Goal: Find specific page/section: Find specific page/section

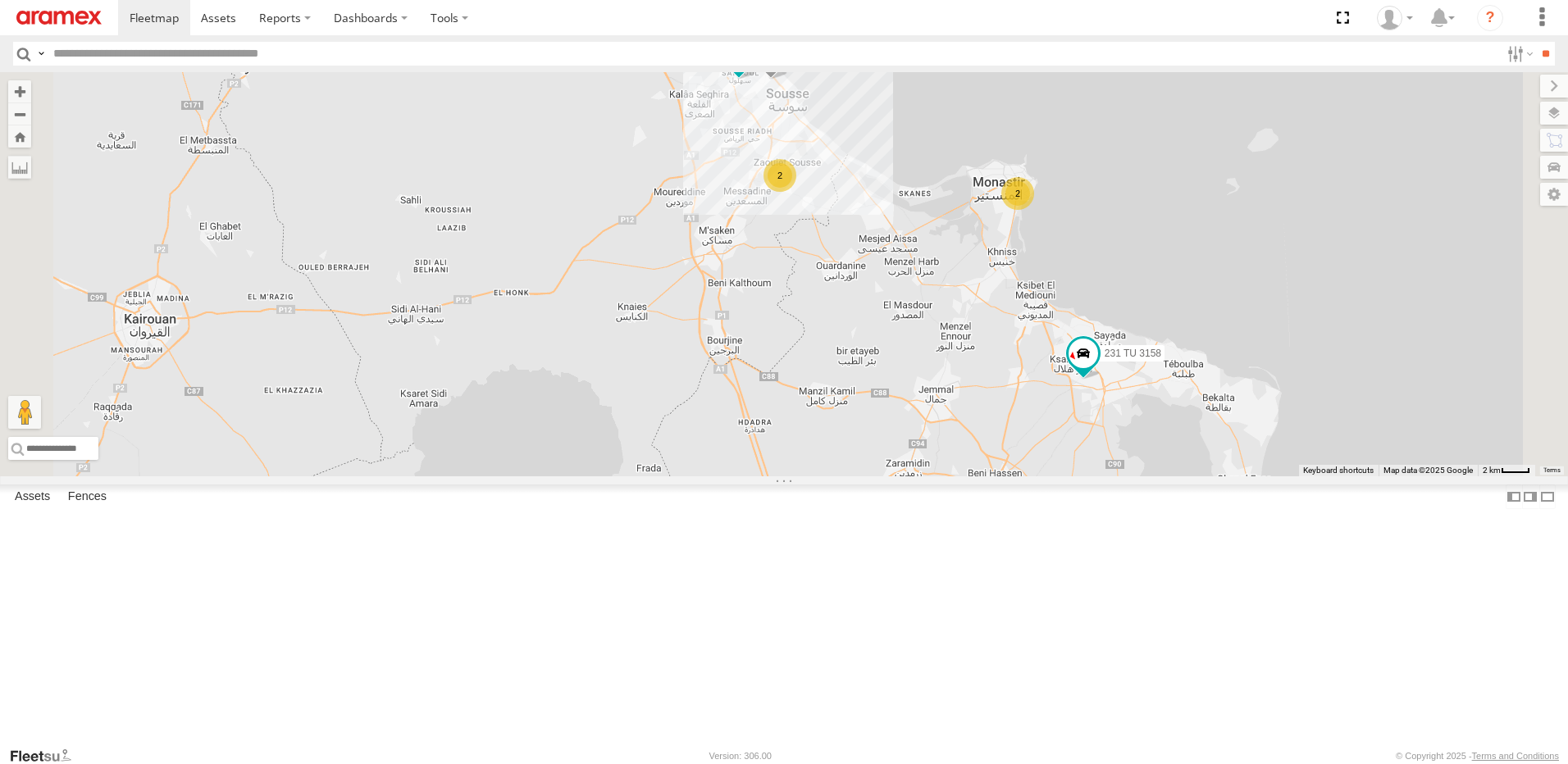
drag, startPoint x: 1063, startPoint y: 331, endPoint x: 1059, endPoint y: 476, distance: 145.1
click at [1059, 476] on div "245 TU 4334 231 TU 3159 245 TU 9053 245 TU 4331 245 TU 9061 246 TU 8282 245 TU …" at bounding box center [784, 274] width 1568 height 404
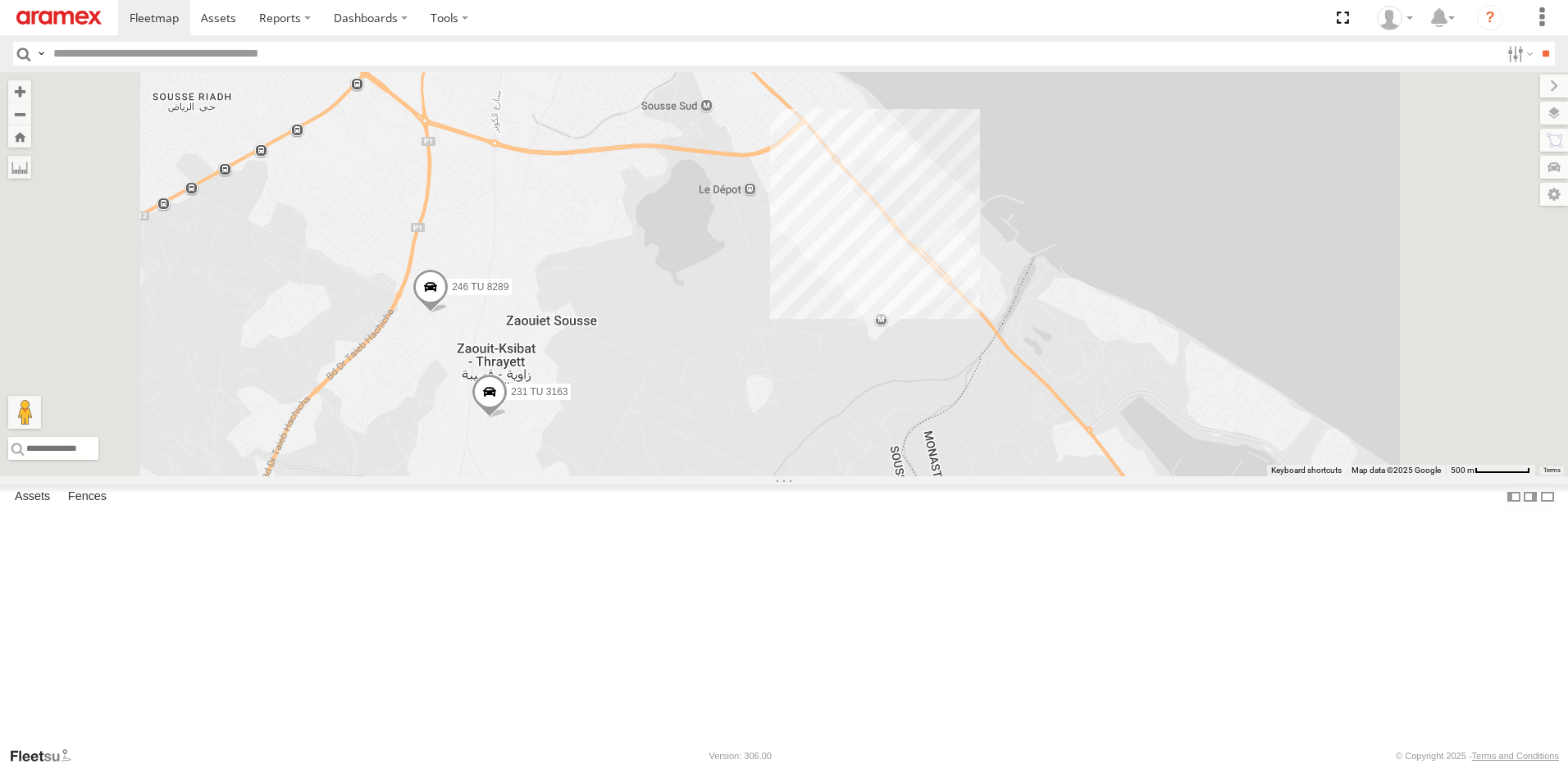
drag, startPoint x: 1049, startPoint y: 251, endPoint x: 1036, endPoint y: 425, distance: 174.5
click at [1036, 425] on div "245 TU 4334 231 TU 3159 245 TU 9053 245 TU 4331 245 TU 9061 246 TU 8282 245 TU …" at bounding box center [784, 274] width 1568 height 404
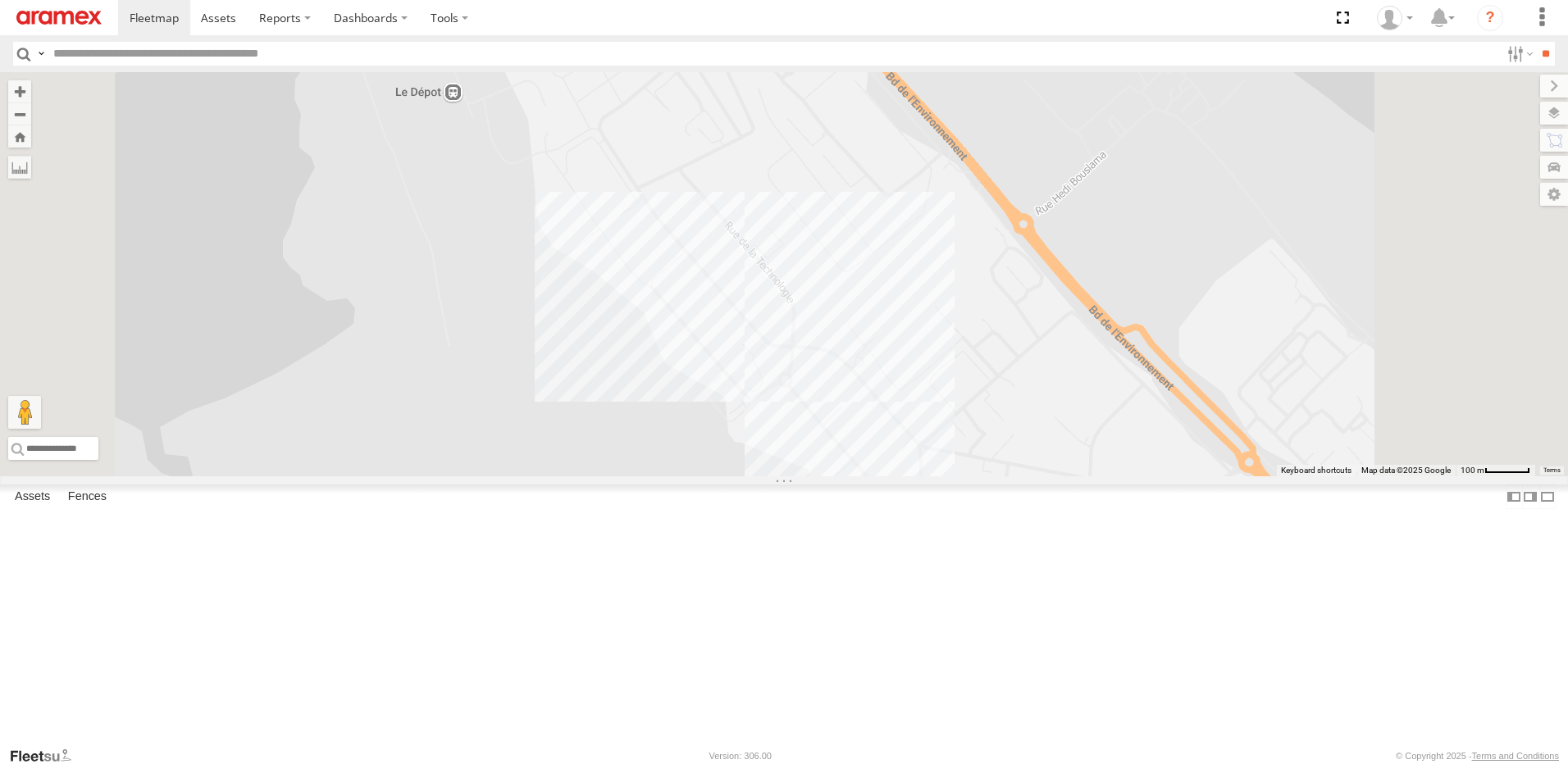
drag, startPoint x: 1079, startPoint y: 459, endPoint x: 1040, endPoint y: 569, distance: 116.7
click at [1040, 476] on div "245 TU 4334 231 TU 3159 245 TU 9053 245 TU 4331 245 TU 9061 246 TU 8282 245 TU …" at bounding box center [784, 274] width 1568 height 404
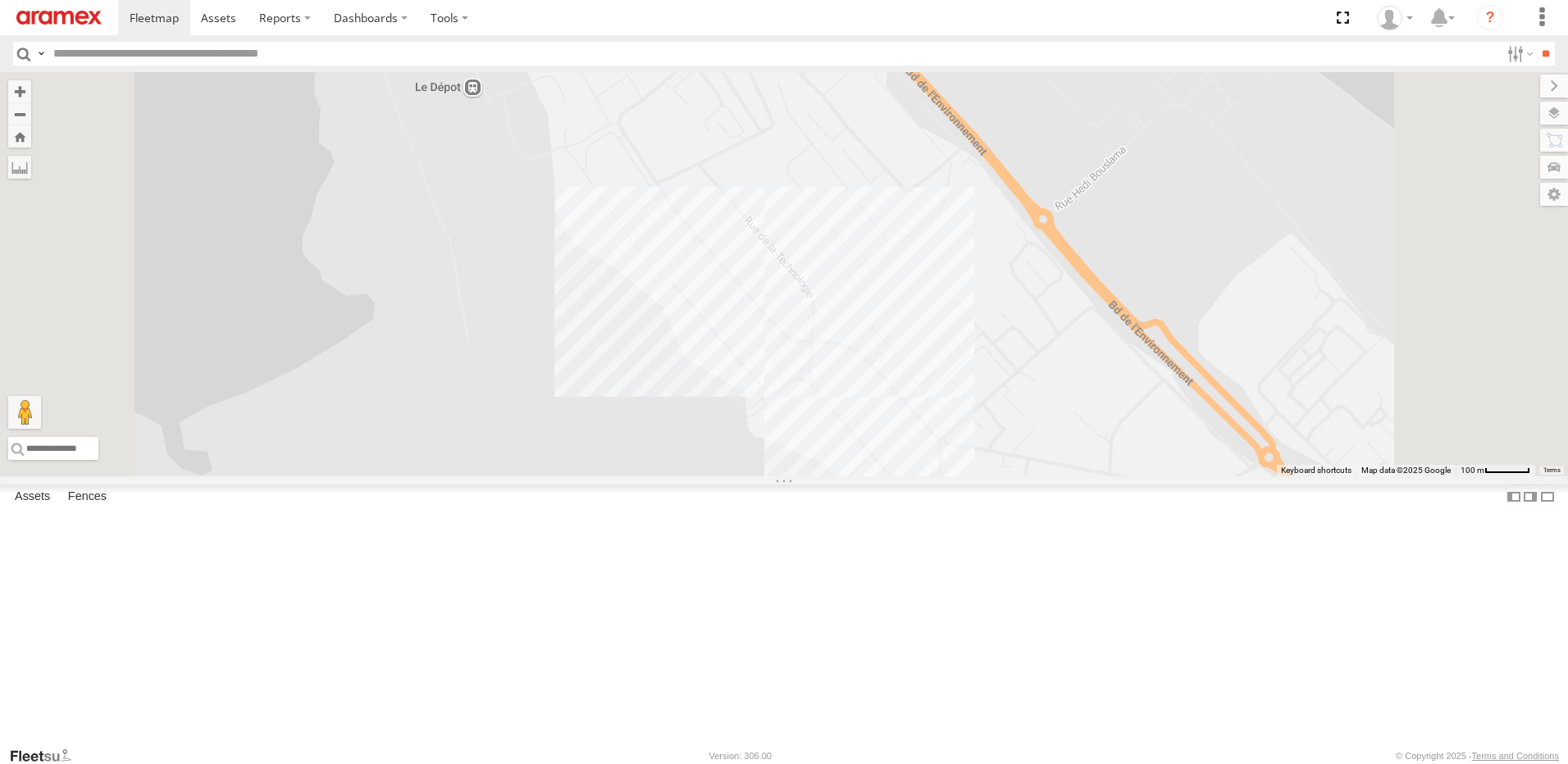
drag, startPoint x: 1137, startPoint y: 595, endPoint x: 1109, endPoint y: 526, distance: 74.5
click at [1109, 476] on div "245 TU 4334 231 TU 3159 245 TU 9053 245 TU 4331 245 TU 9061 246 TU 8282 245 TU …" at bounding box center [784, 274] width 1568 height 404
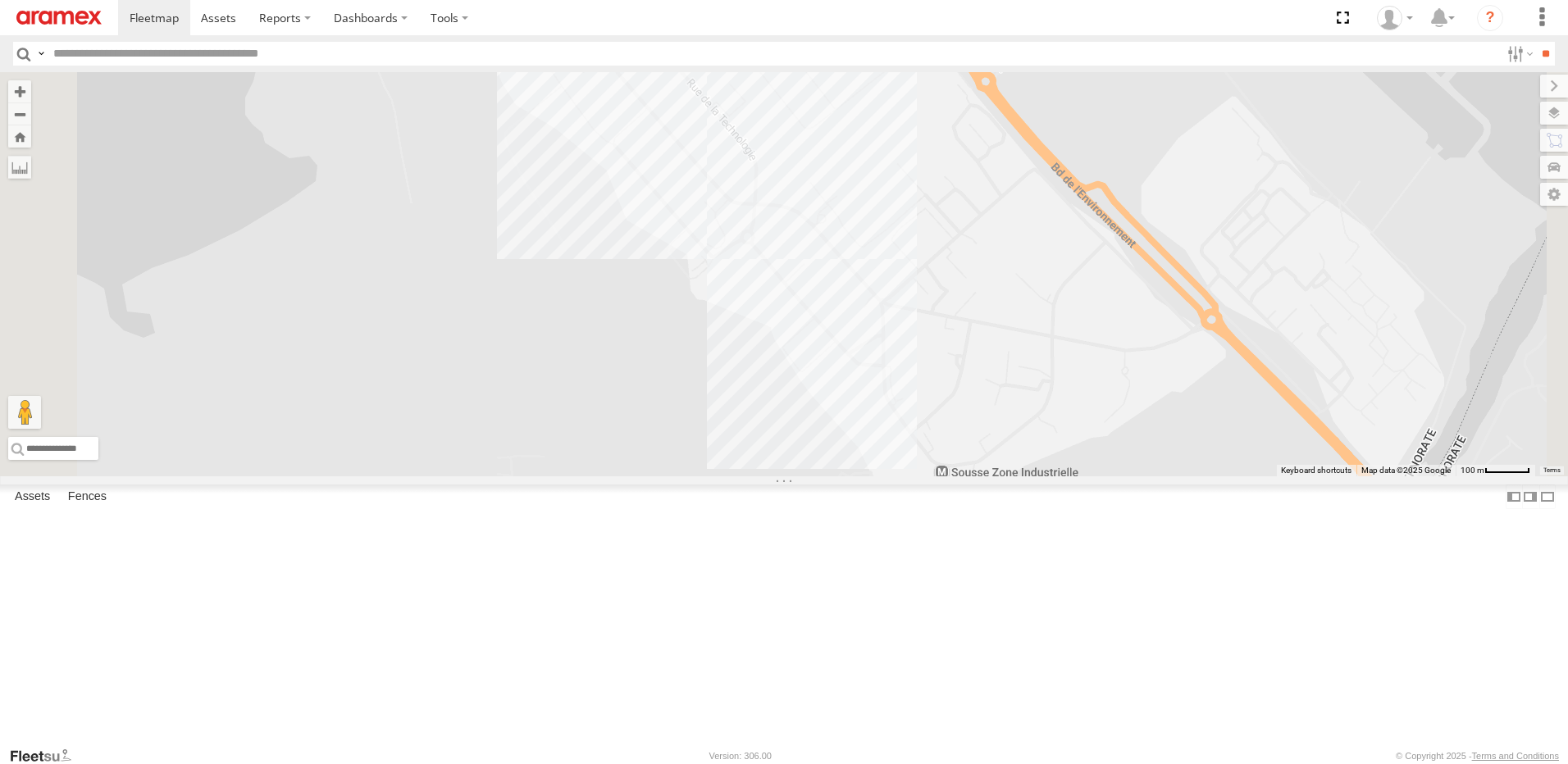
drag, startPoint x: 1103, startPoint y: 514, endPoint x: 1087, endPoint y: 471, distance: 45.9
click at [1087, 471] on div "245 TU 4334 231 TU 3159 245 TU 9053 245 TU 4331 245 TU 9061 246 TU 8282 245 TU …" at bounding box center [784, 274] width 1568 height 404
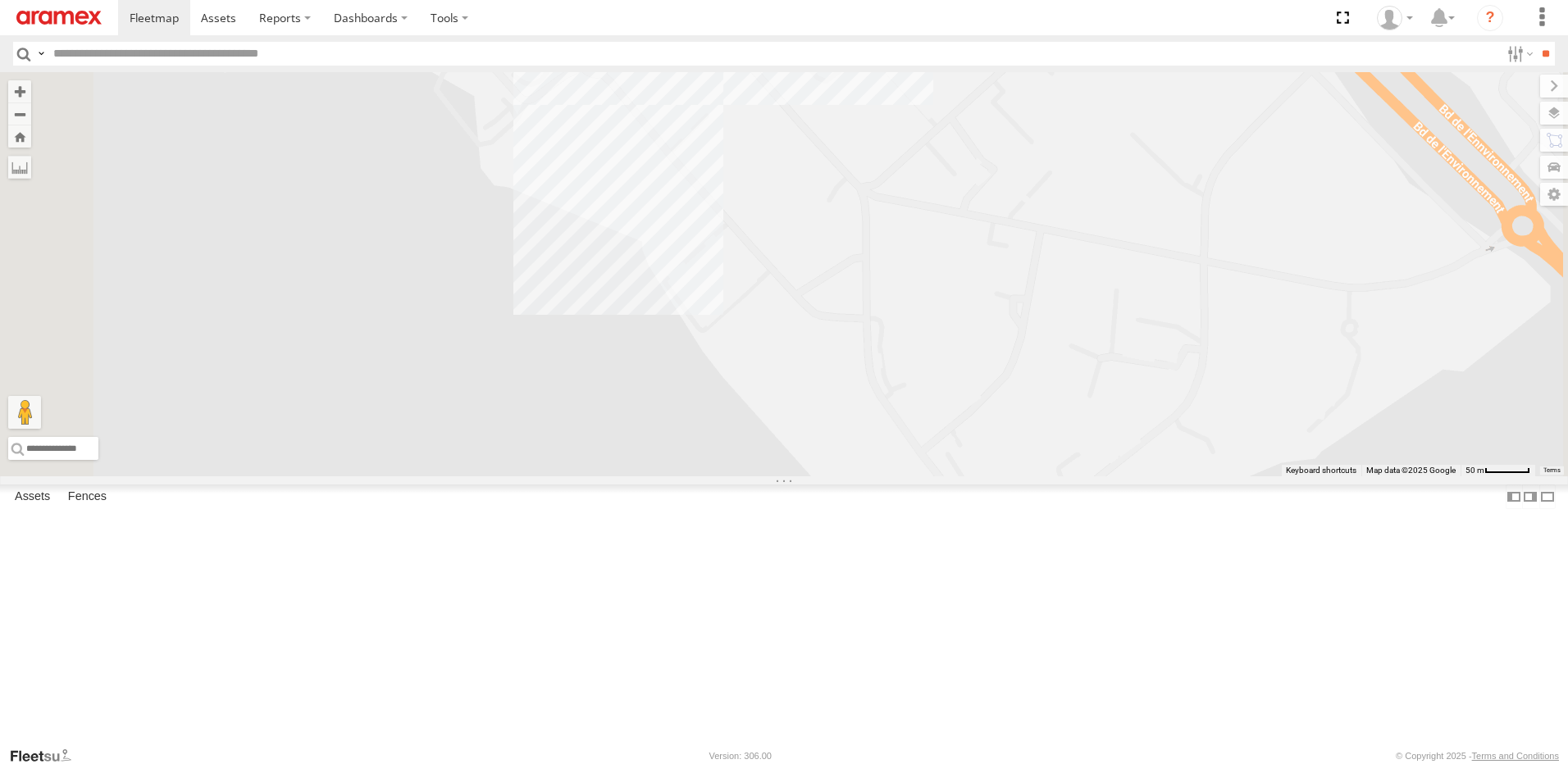
click at [1075, 476] on div "245 TU 4334 231 TU 3159 245 TU 9053 245 TU 4331 245 TU 9061 246 TU 8282 245 TU …" at bounding box center [784, 274] width 1568 height 404
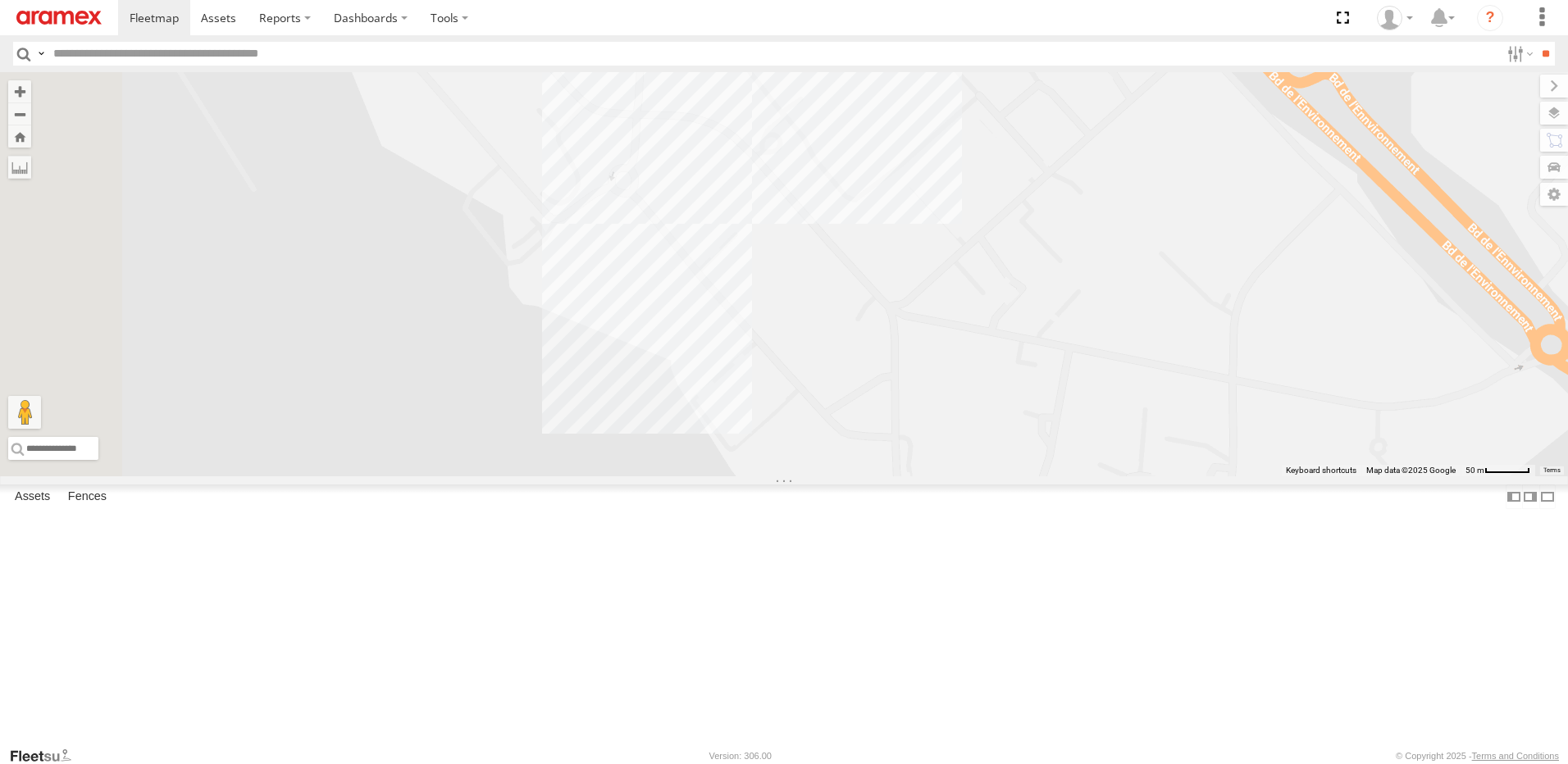
drag, startPoint x: 985, startPoint y: 311, endPoint x: 1034, endPoint y: 492, distance: 187.5
click at [1034, 476] on div "245 TU 4334 231 TU 3159 245 TU 9053 245 TU 4331 245 TU 9061 246 TU 8282 245 TU …" at bounding box center [784, 274] width 1568 height 404
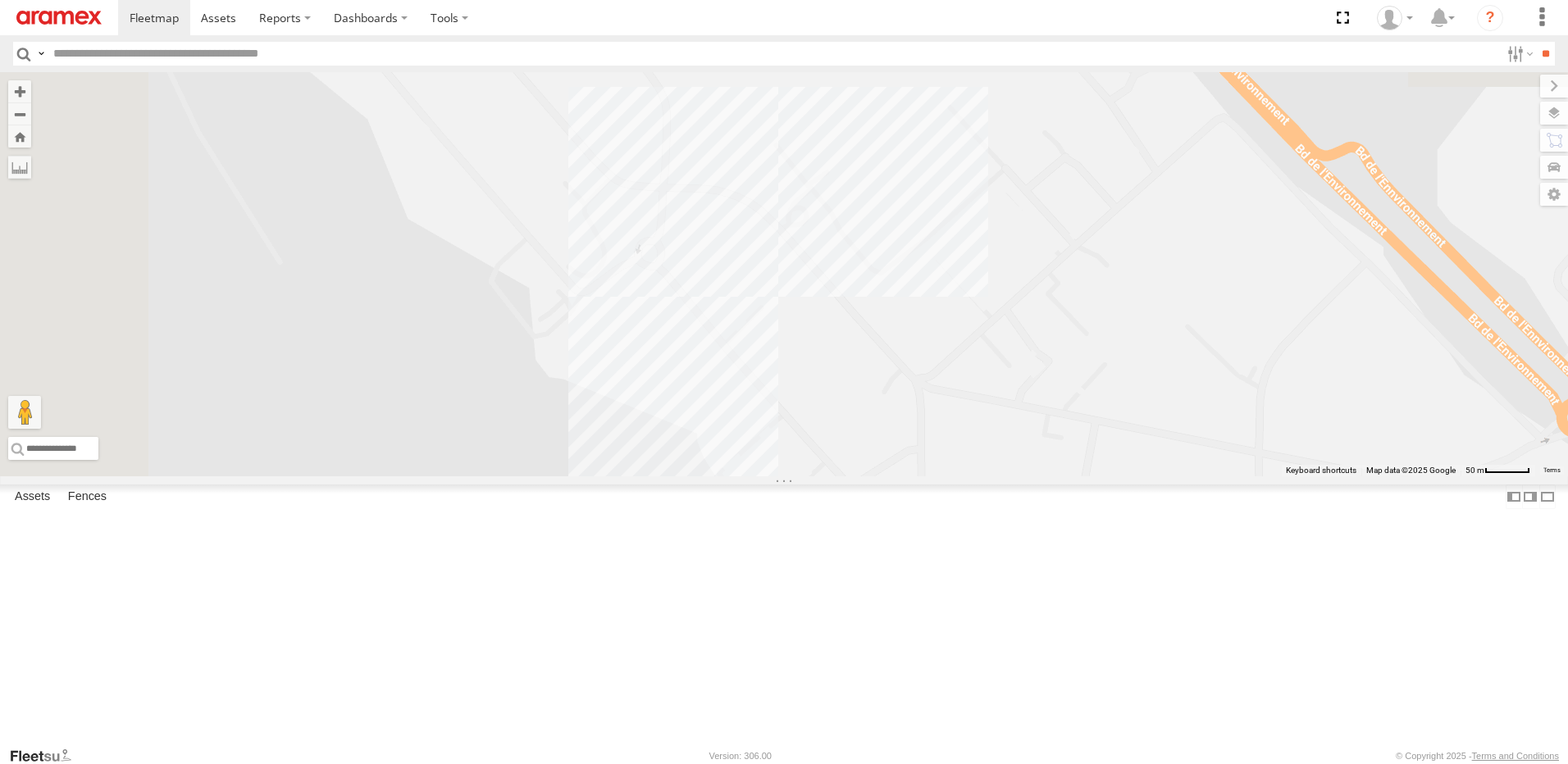
drag, startPoint x: 1006, startPoint y: 406, endPoint x: 1004, endPoint y: 397, distance: 9.2
click at [1005, 398] on div "245 TU 4334 231 TU 3159 245 TU 9053 245 TU 4331 245 TU 9061 246 TU 8282 245 TU …" at bounding box center [784, 274] width 1568 height 404
